Goal: Transaction & Acquisition: Subscribe to service/newsletter

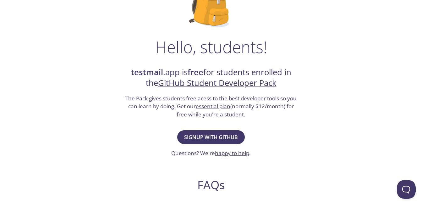
scroll to position [92, 0]
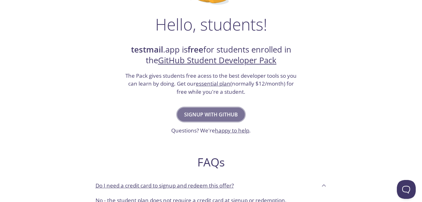
click at [215, 113] on span "Signup with GitHub" at bounding box center [211, 114] width 54 height 9
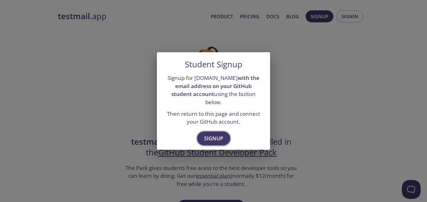
click at [213, 131] on button "Signup" at bounding box center [213, 138] width 33 height 14
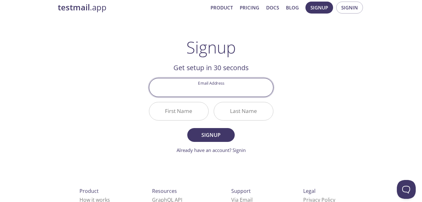
scroll to position [8, 0]
click at [217, 87] on input "Email Address" at bounding box center [211, 88] width 124 height 18
type input "[EMAIL_ADDRESS][DOMAIN_NAME]"
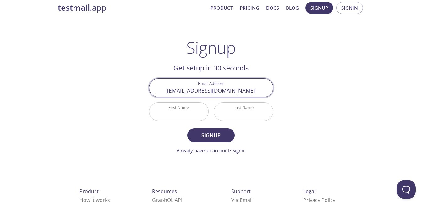
type input "[PERSON_NAME]"
type input "Otieno"
click at [203, 131] on span "Signup" at bounding box center [210, 135] width 33 height 9
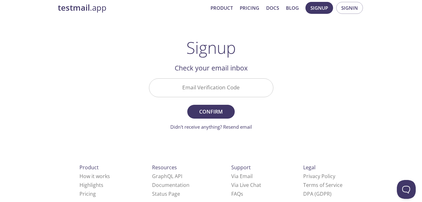
click at [211, 87] on input "Email Verification Code" at bounding box center [211, 88] width 124 height 18
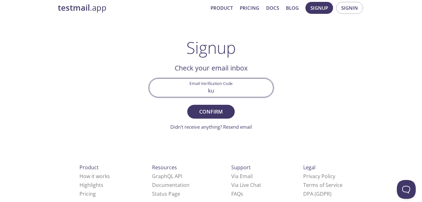
type input "k"
type input "J"
click at [215, 91] on input "KUWWW5T1V" at bounding box center [211, 88] width 124 height 18
type input "KUW5T1V"
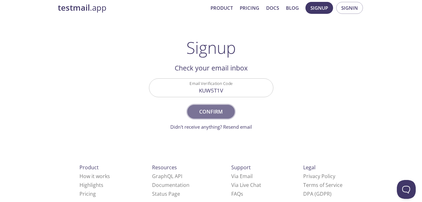
click at [217, 109] on span "Confirm" at bounding box center [210, 111] width 33 height 9
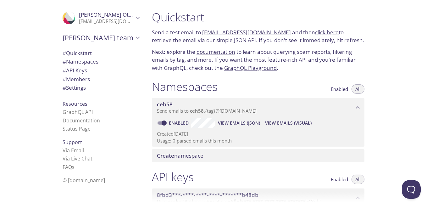
click at [256, 32] on link "[EMAIL_ADDRESS][DOMAIN_NAME]" at bounding box center [246, 32] width 89 height 7
click at [243, 31] on link "[EMAIL_ADDRESS][DOMAIN_NAME]" at bounding box center [246, 32] width 89 height 7
click at [315, 35] on link "click here" at bounding box center [327, 32] width 24 height 7
click at [274, 126] on span "View Emails (Visual)" at bounding box center [288, 123] width 47 height 8
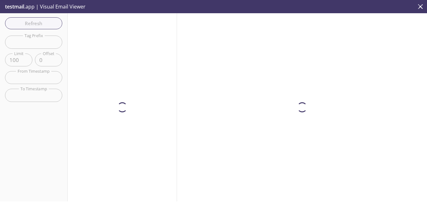
click at [274, 126] on div at bounding box center [302, 107] width 250 height 188
